Goal: Information Seeking & Learning: Learn about a topic

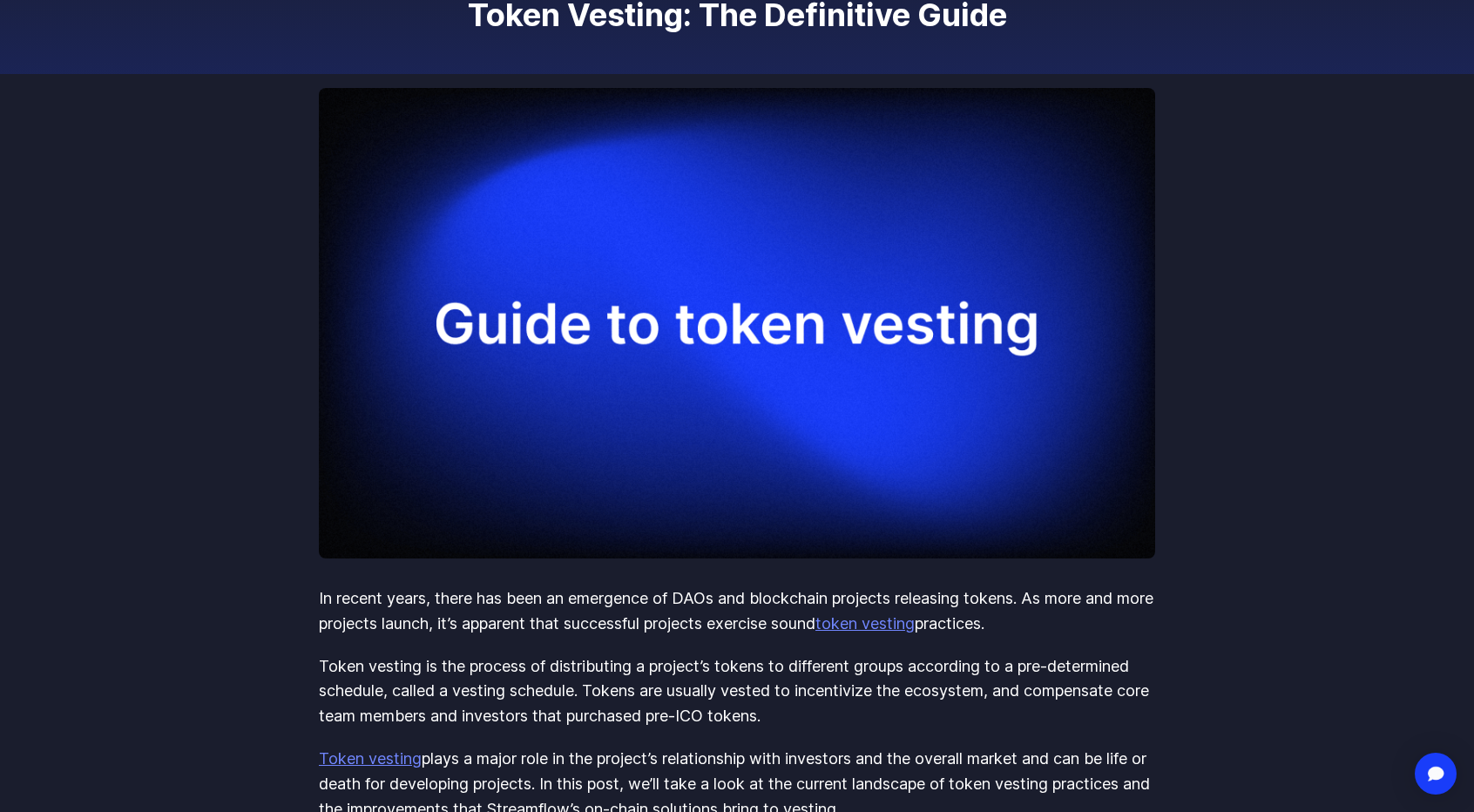
scroll to position [87, 0]
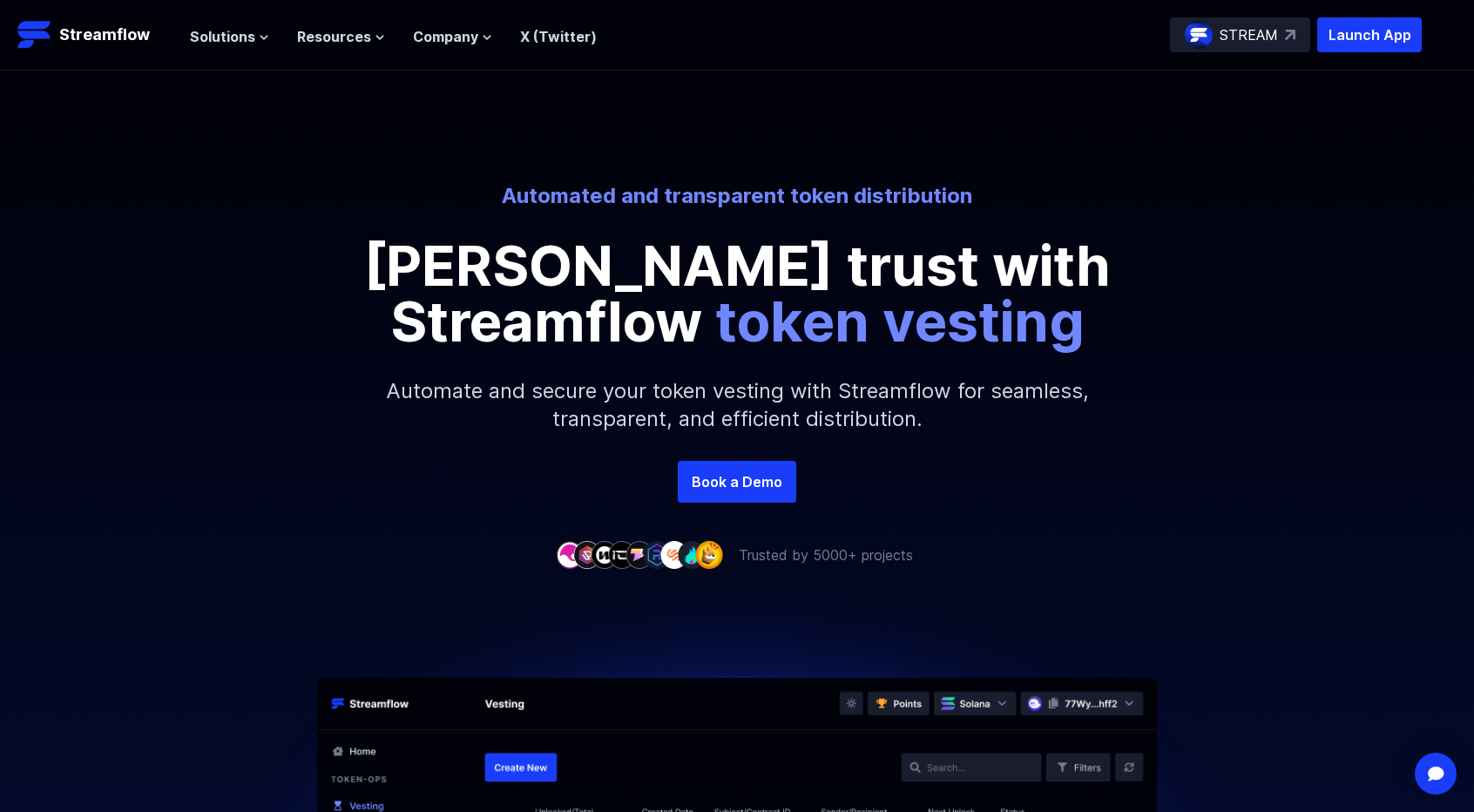
scroll to position [87, 0]
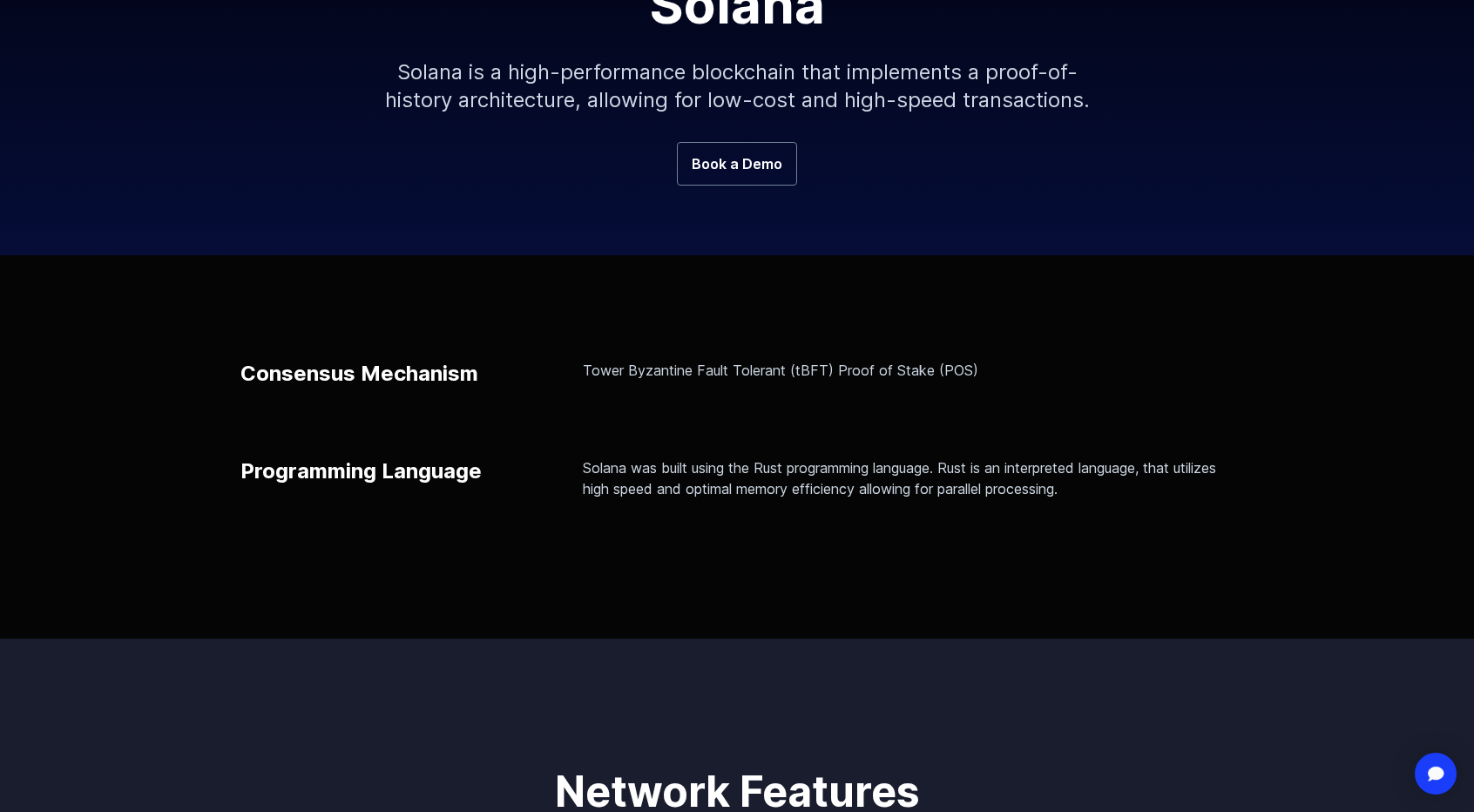
scroll to position [349, 0]
